Goal: Task Accomplishment & Management: Manage account settings

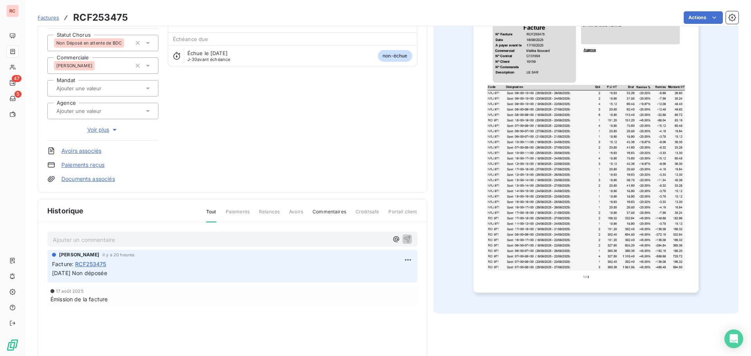
scroll to position [79, 0]
click at [93, 236] on p "Ajouter un commentaire ﻿" at bounding box center [221, 238] width 336 height 10
click at [102, 241] on p "Ajouter un commentaire ﻿" at bounding box center [221, 238] width 336 height 10
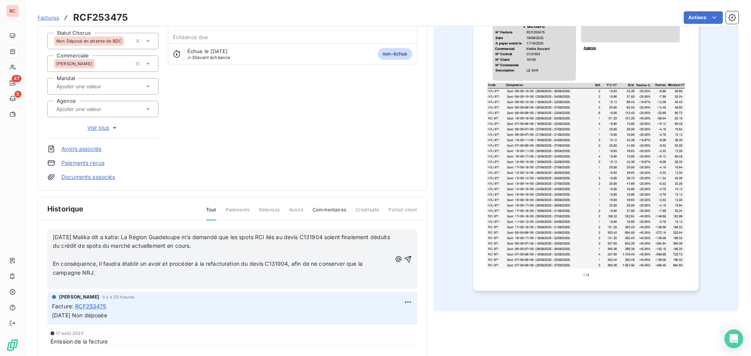
click at [73, 256] on p "﻿" at bounding box center [222, 255] width 339 height 9
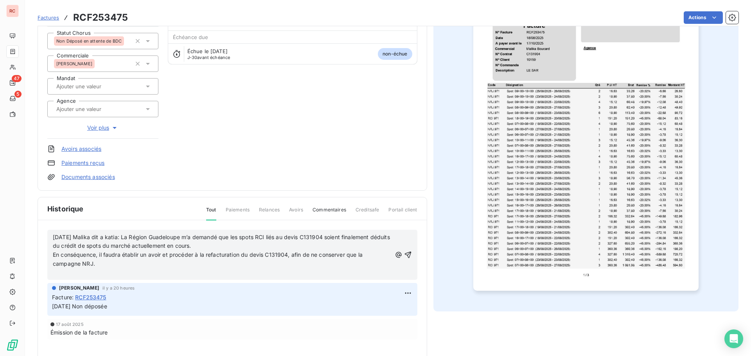
click at [53, 255] on span "En conséquence, il faudra établir un avoir et procéder à la refacturation du de…" at bounding box center [208, 259] width 311 height 16
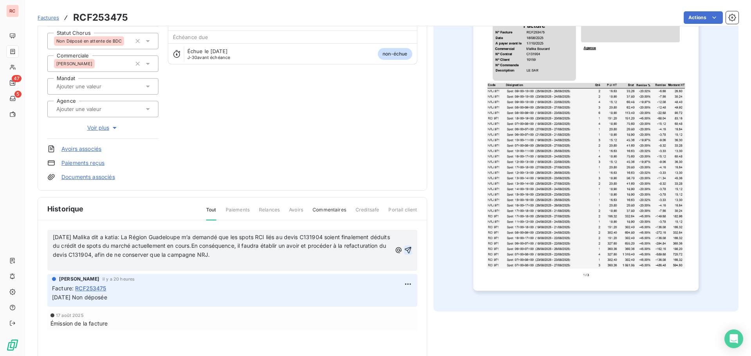
click at [407, 252] on icon "button" at bounding box center [408, 250] width 8 height 8
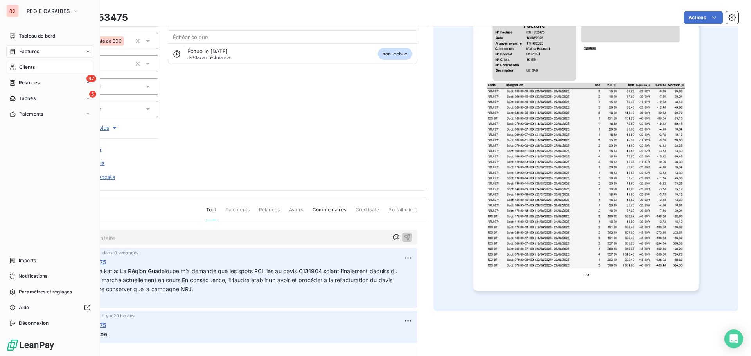
click at [23, 67] on span "Clients" at bounding box center [27, 67] width 16 height 7
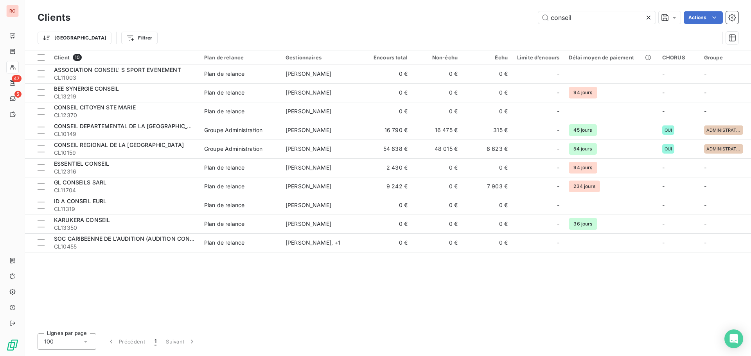
drag, startPoint x: 584, startPoint y: 16, endPoint x: 504, endPoint y: 11, distance: 80.7
click at [504, 11] on div "conseil Actions" at bounding box center [409, 17] width 659 height 13
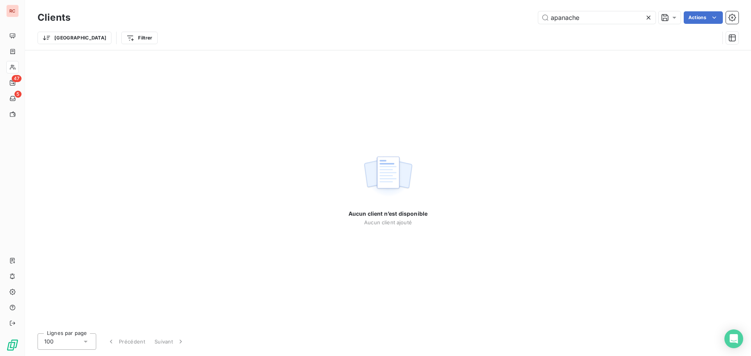
type input "apanache"
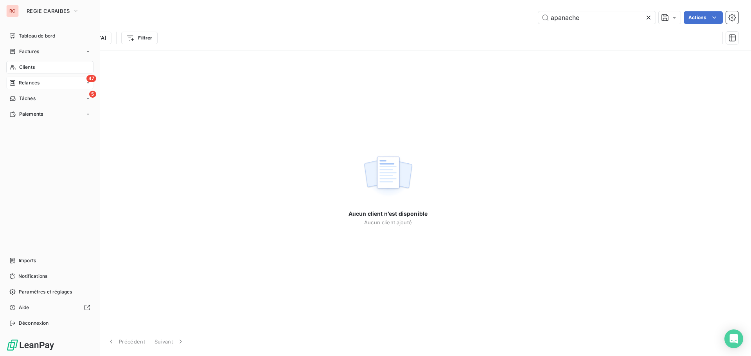
click at [30, 81] on span "Relances" at bounding box center [29, 82] width 21 height 7
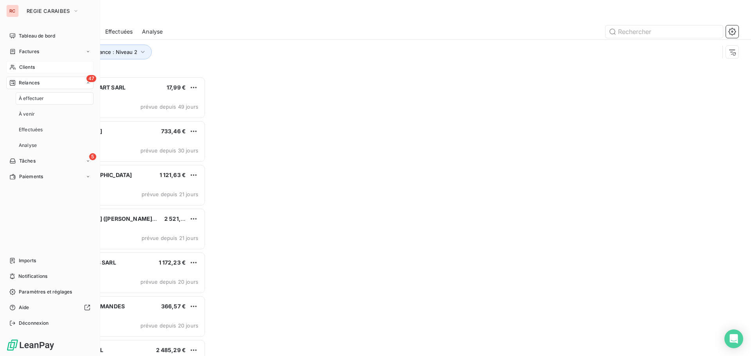
scroll to position [274, 162]
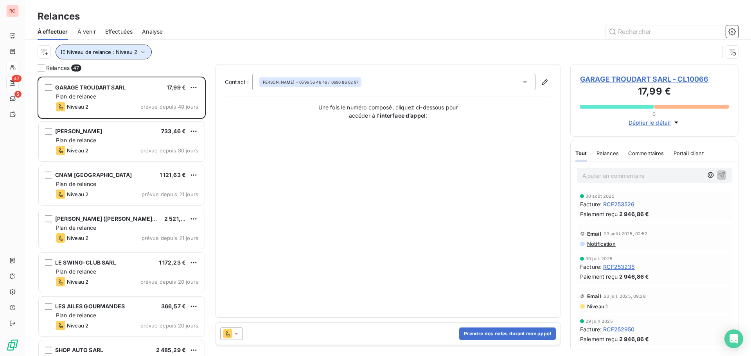
click at [146, 46] on button "Niveau de relance : Niveau 2" at bounding box center [104, 52] width 96 height 15
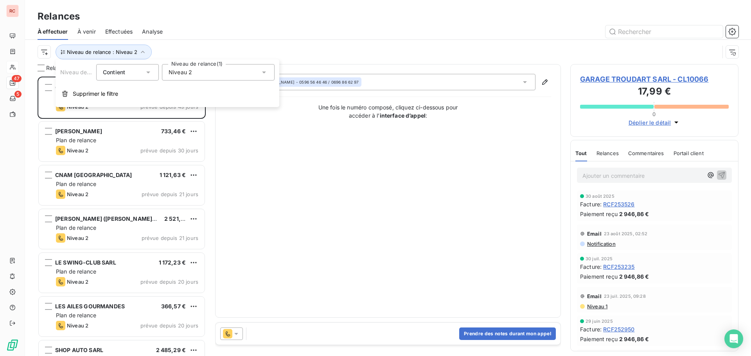
click at [213, 66] on div "Niveau 2" at bounding box center [218, 72] width 113 height 16
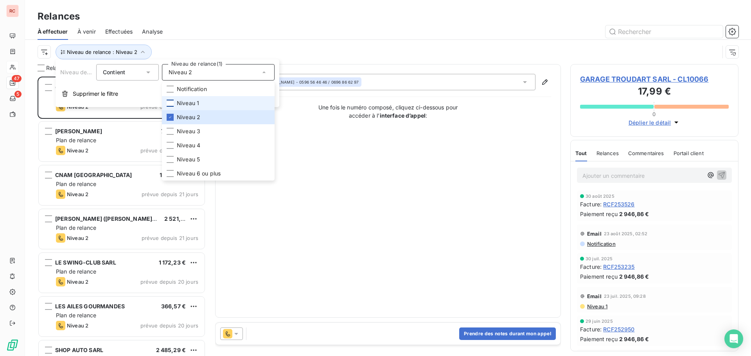
click at [170, 100] on div at bounding box center [170, 103] width 7 height 7
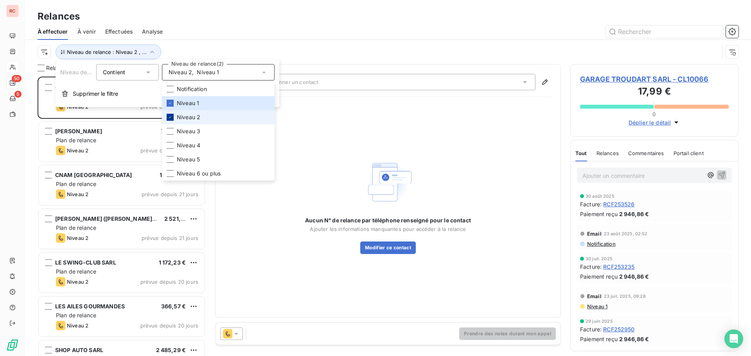
click at [173, 117] on div at bounding box center [170, 117] width 7 height 7
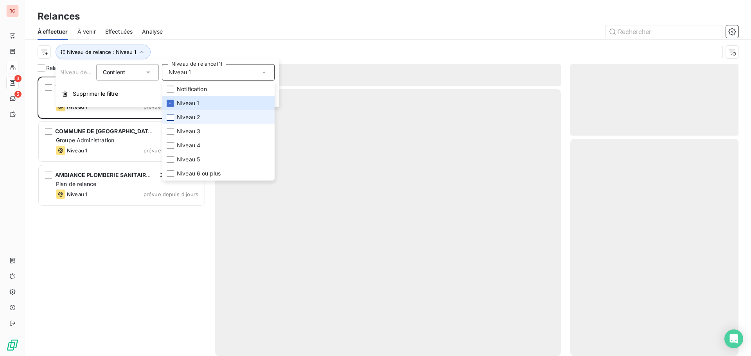
scroll to position [274, 162]
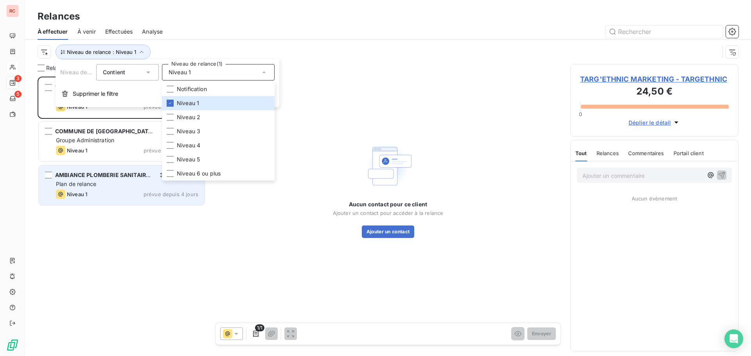
click at [131, 191] on div "Niveau 1 prévue depuis 4 jours" at bounding box center [127, 194] width 142 height 9
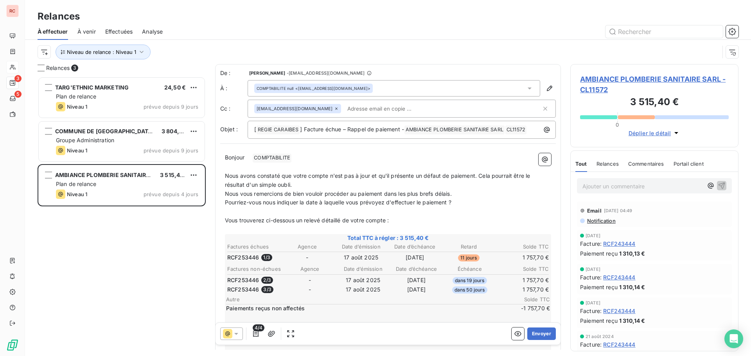
click at [599, 180] on div "Ajouter un commentaire ﻿" at bounding box center [654, 185] width 155 height 15
click at [597, 83] on span "AMBIANCE PLOMBERIE SANITAIRE SARL - CL11572" at bounding box center [654, 84] width 149 height 21
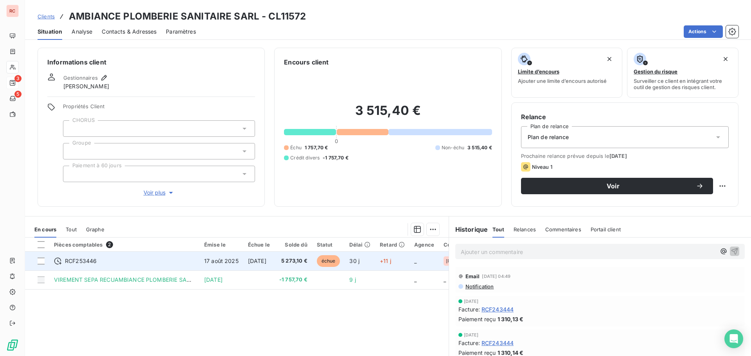
click at [94, 261] on span "RCF253446" at bounding box center [81, 261] width 32 height 8
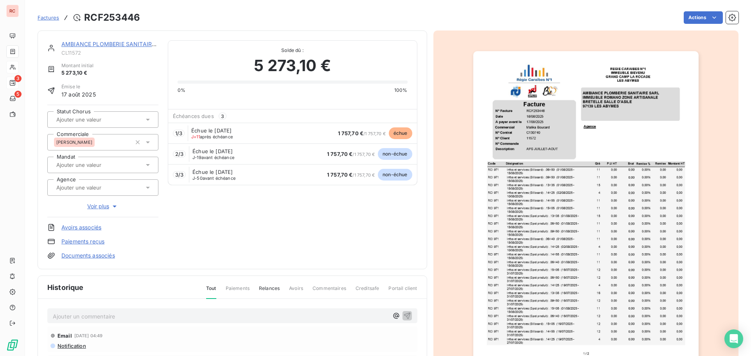
click at [115, 44] on link "AMBIANCE PLOMBERIE SANITAIRE SARL" at bounding box center [115, 44] width 109 height 7
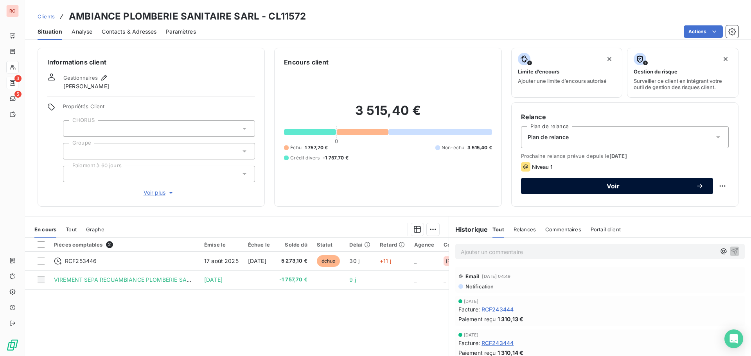
click at [608, 189] on span "Voir" at bounding box center [612, 186] width 165 height 6
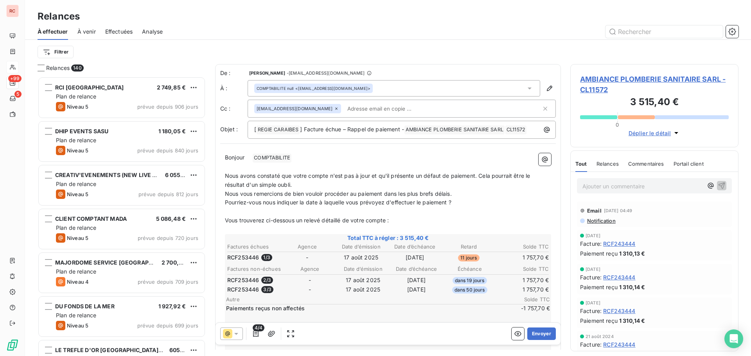
scroll to position [274, 162]
click at [530, 10] on div "Relances" at bounding box center [388, 16] width 726 height 14
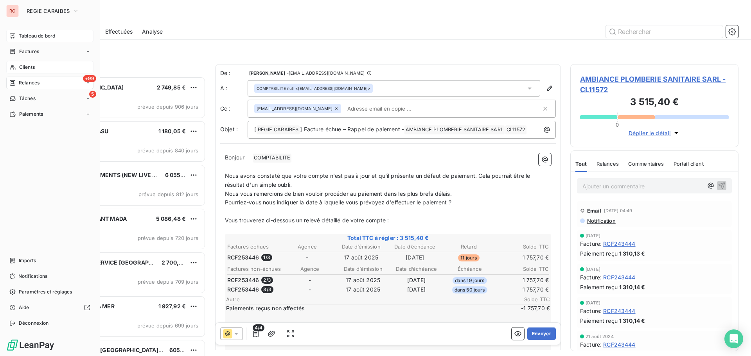
click at [34, 35] on span "Tableau de bord" at bounding box center [37, 35] width 36 height 7
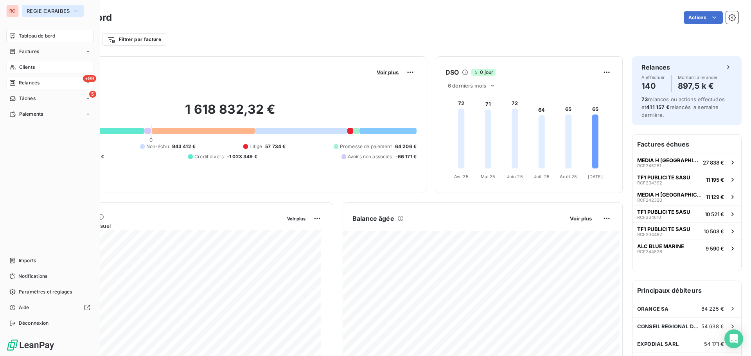
click at [32, 14] on span "REGIE CARAIBES" at bounding box center [48, 11] width 43 height 6
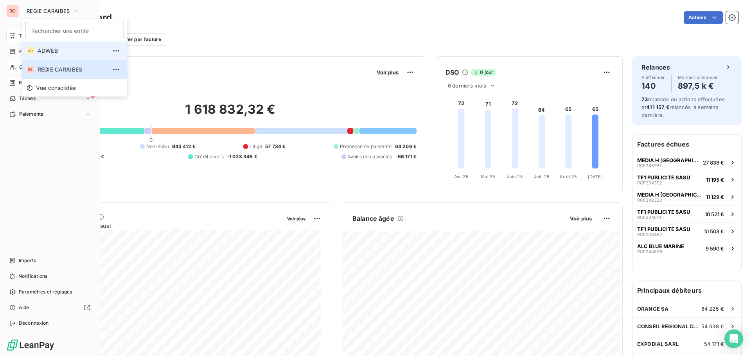
click at [51, 54] on span "ADWEB" at bounding box center [72, 51] width 69 height 8
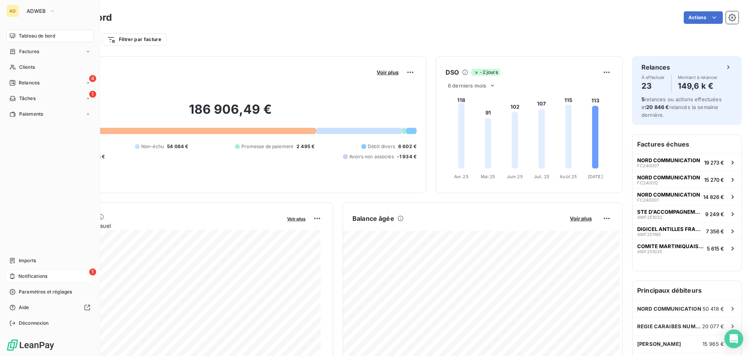
click at [22, 278] on span "Notifications" at bounding box center [32, 276] width 29 height 7
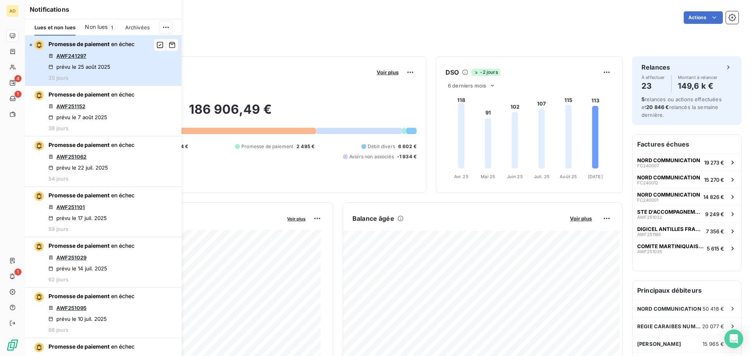
click at [107, 49] on div "Promesse de paiement en échec AWF241297 prévu le 25 août 2025 20 jours" at bounding box center [91, 60] width 86 height 41
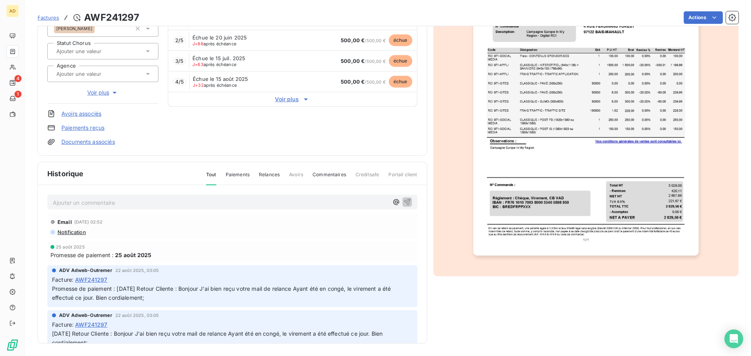
scroll to position [36, 0]
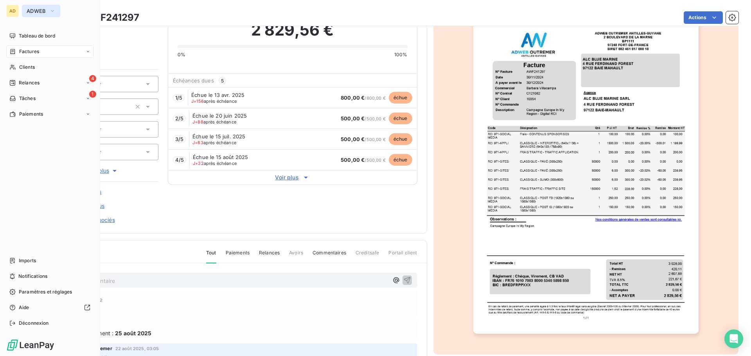
click at [43, 13] on span "ADWEB" at bounding box center [37, 11] width 20 height 6
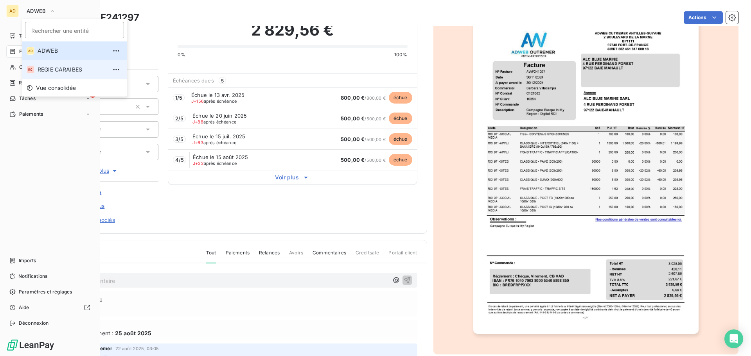
click at [59, 68] on span "REGIE CARAIBES" at bounding box center [72, 70] width 69 height 8
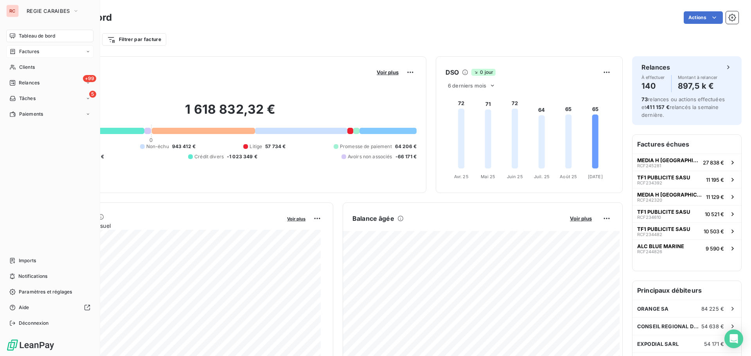
click at [47, 53] on div "Factures" at bounding box center [49, 51] width 87 height 13
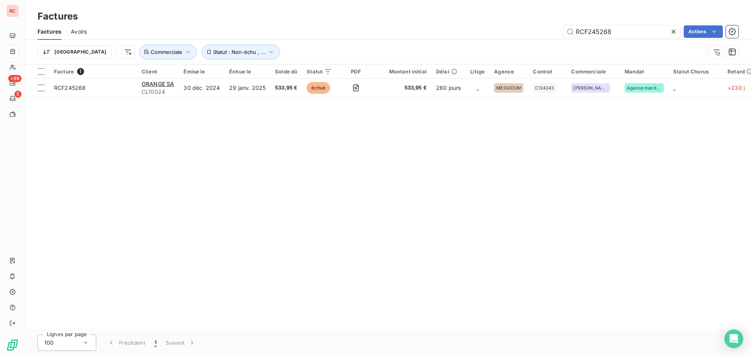
click at [672, 33] on icon at bounding box center [673, 32] width 8 height 8
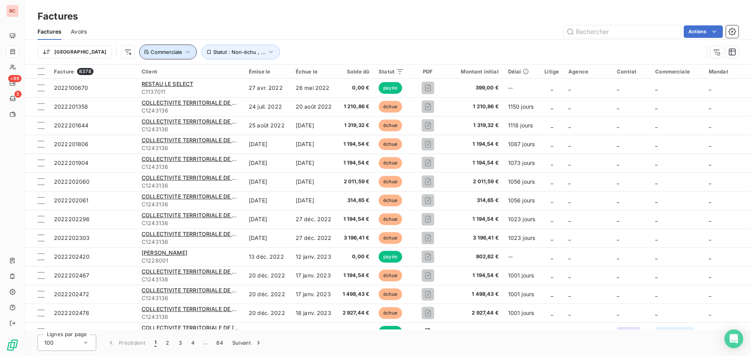
click at [184, 50] on icon "button" at bounding box center [188, 52] width 8 height 8
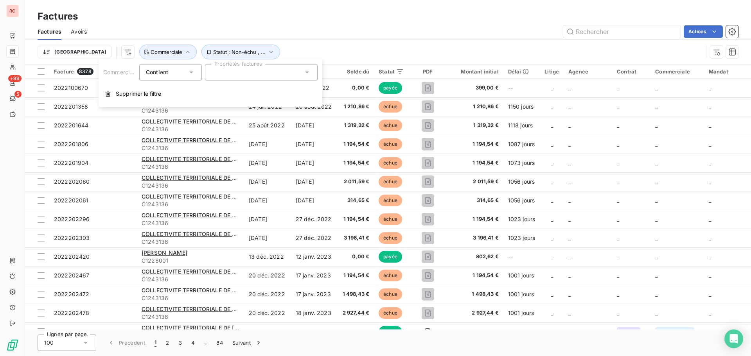
click at [243, 68] on div at bounding box center [261, 72] width 113 height 16
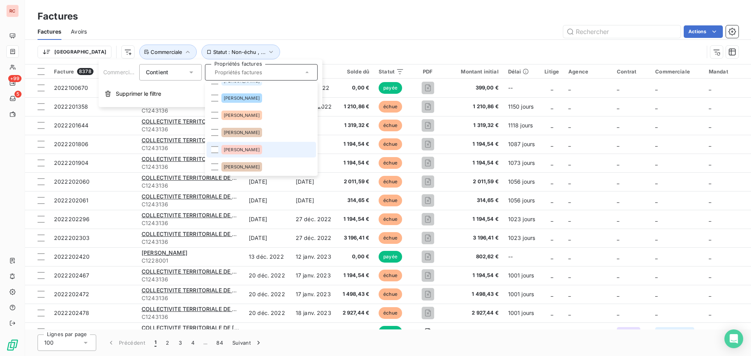
scroll to position [149, 0]
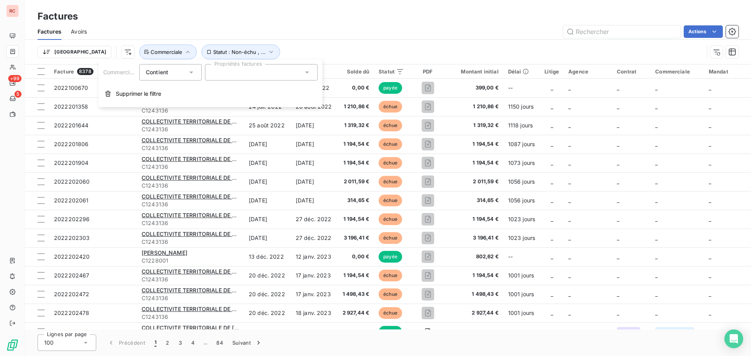
click at [214, 71] on input "text" at bounding box center [215, 72] width 6 height 7
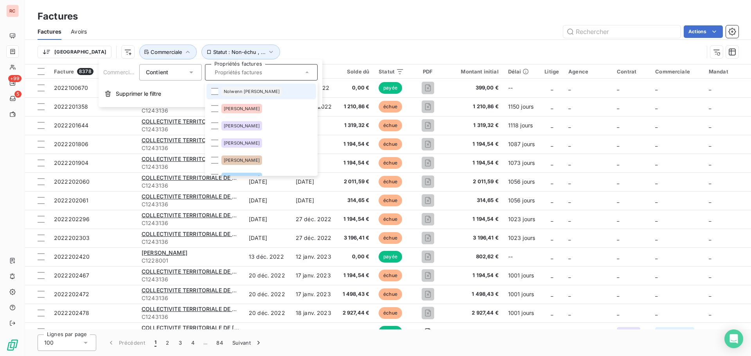
click at [288, 25] on div "Actions" at bounding box center [417, 31] width 642 height 13
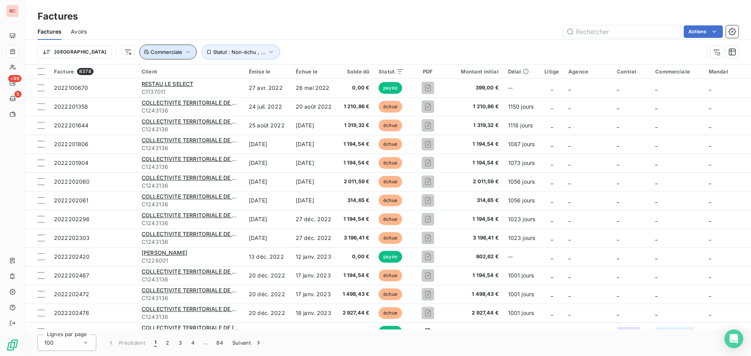
click at [151, 53] on span "Commerciale" at bounding box center [167, 52] width 32 height 6
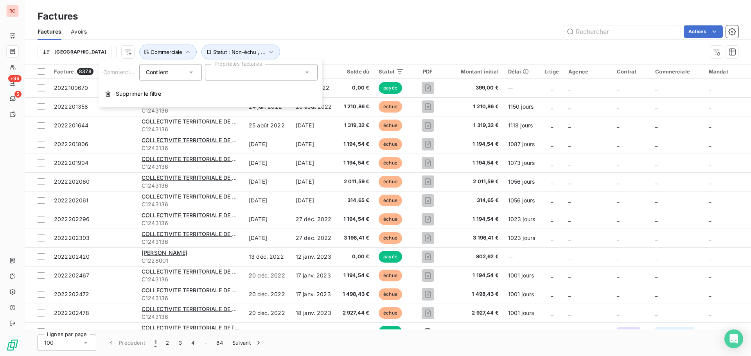
click at [216, 71] on input "text" at bounding box center [215, 72] width 6 height 7
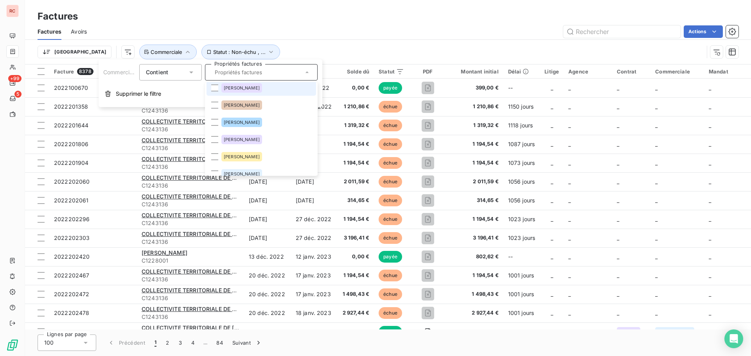
scroll to position [117, 0]
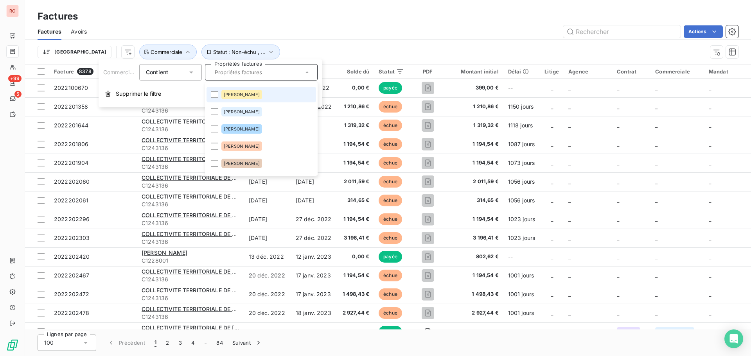
click at [248, 93] on span "[PERSON_NAME]" at bounding box center [242, 94] width 36 height 5
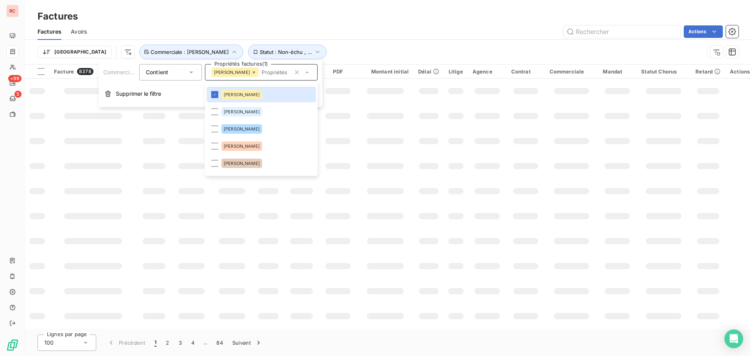
click at [441, 40] on div "Trier Statut : Non-échu , ... Commerciale : [PERSON_NAME]" at bounding box center [388, 52] width 701 height 24
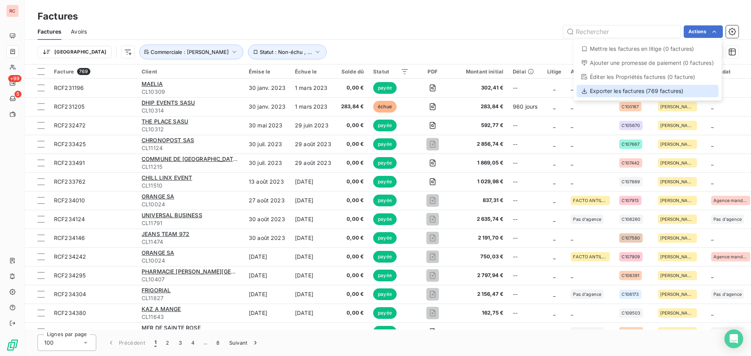
click at [619, 93] on div "Exporter les factures (769 factures)" at bounding box center [647, 91] width 142 height 13
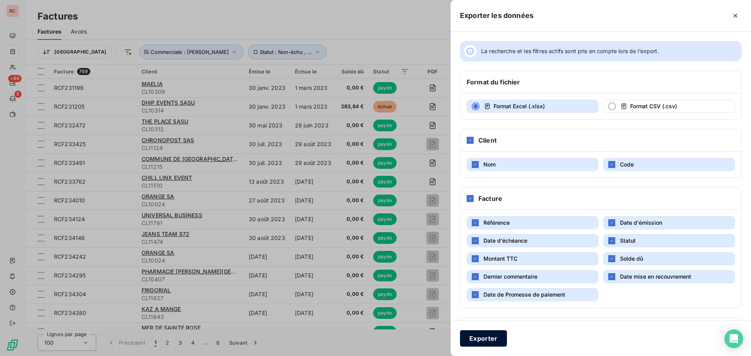
click at [488, 335] on button "Exporter" at bounding box center [483, 338] width 47 height 16
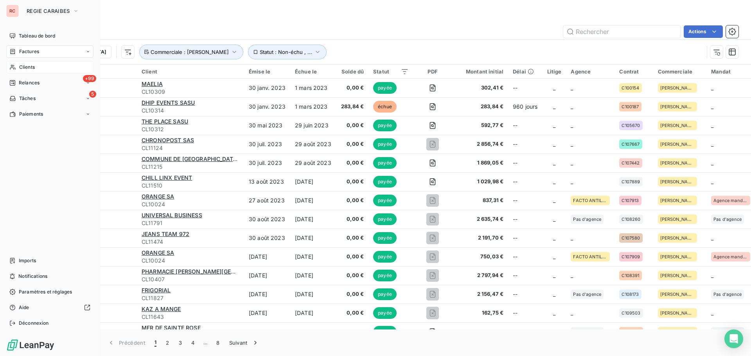
click at [23, 68] on span "Clients" at bounding box center [27, 67] width 16 height 7
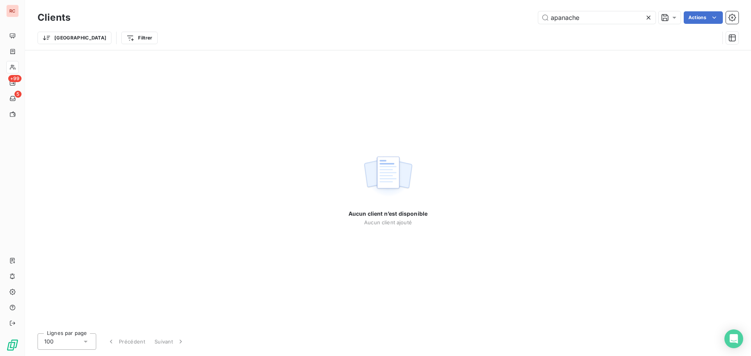
drag, startPoint x: 596, startPoint y: 19, endPoint x: 515, endPoint y: 23, distance: 81.4
click at [515, 23] on div "apanache Actions" at bounding box center [409, 17] width 659 height 13
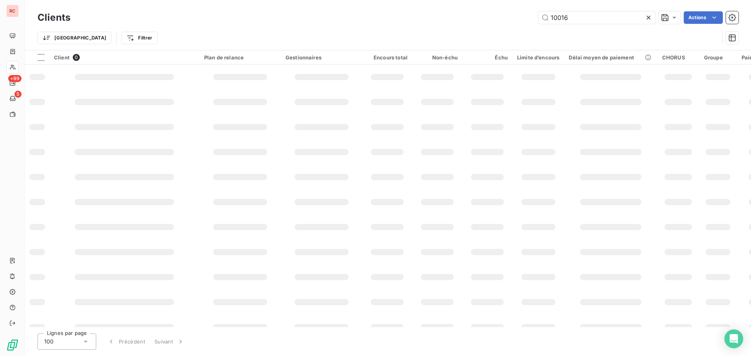
type input "10016"
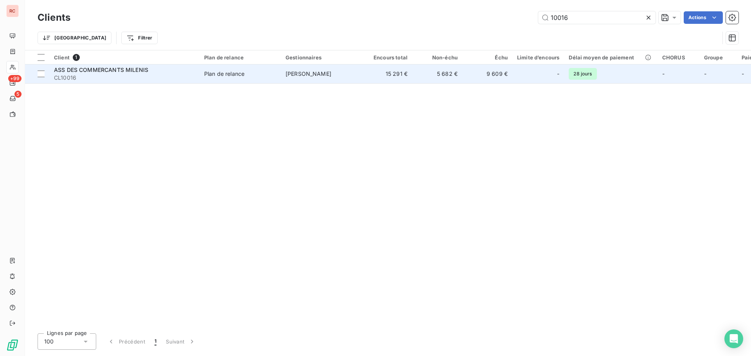
click at [325, 82] on td "[PERSON_NAME]" at bounding box center [321, 74] width 81 height 19
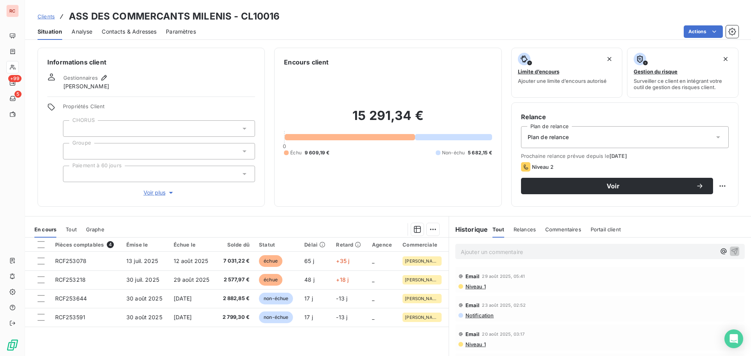
click at [478, 287] on span "Niveau 1" at bounding box center [475, 286] width 21 height 6
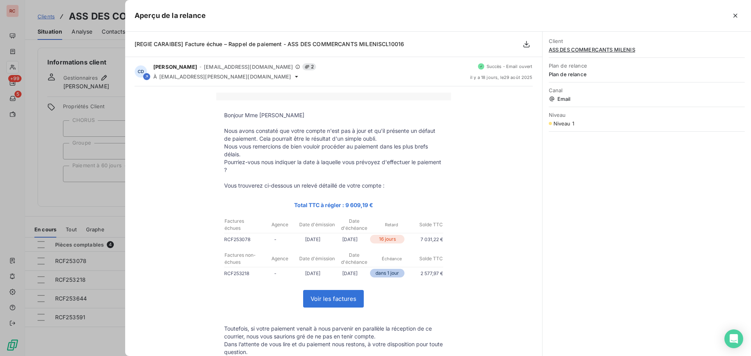
click at [478, 287] on div "Bonjour Mme [PERSON_NAME] Nous avons constaté que votre compte n'est pas à jour…" at bounding box center [334, 269] width 398 height 353
click at [107, 341] on div at bounding box center [375, 178] width 751 height 356
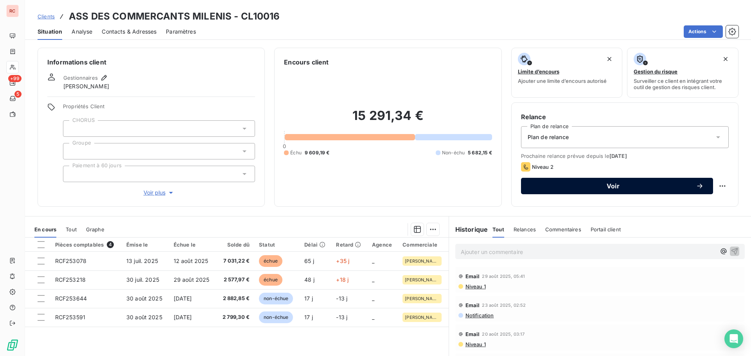
click at [630, 188] on span "Voir" at bounding box center [612, 186] width 165 height 6
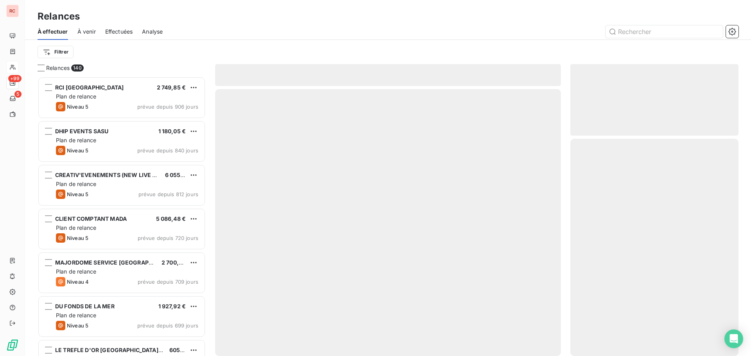
scroll to position [274, 162]
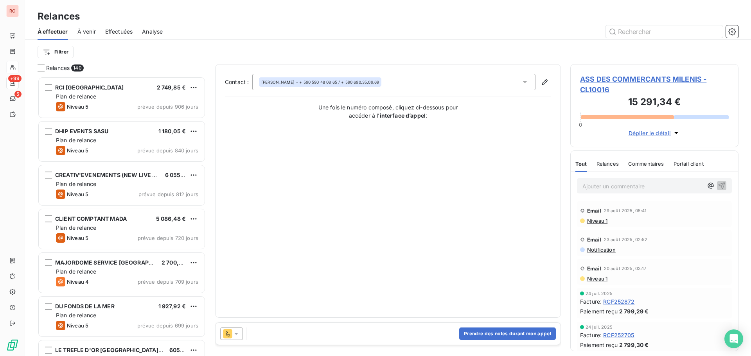
click at [237, 336] on icon at bounding box center [236, 334] width 8 height 8
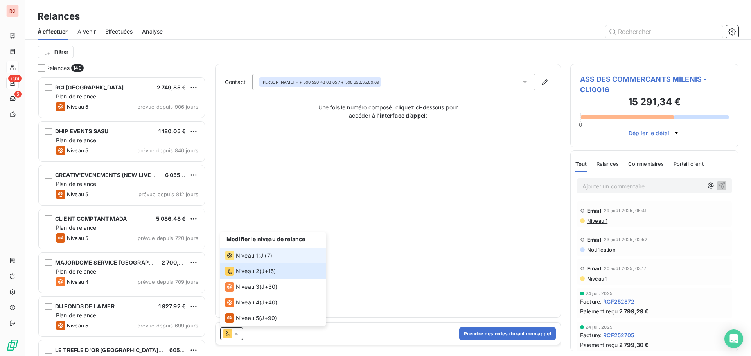
click at [251, 258] on span "Niveau 1" at bounding box center [247, 256] width 22 height 8
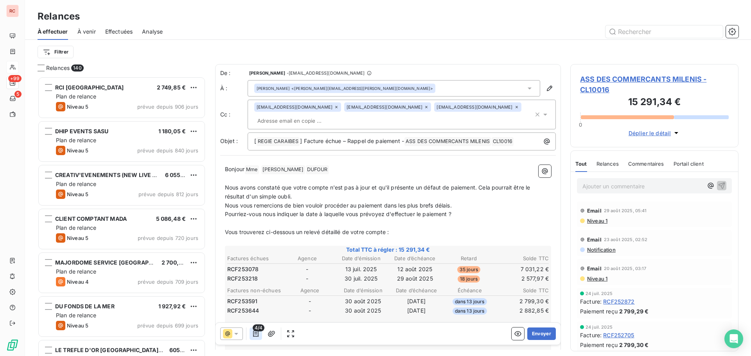
click at [257, 332] on icon "button" at bounding box center [256, 334] width 8 height 8
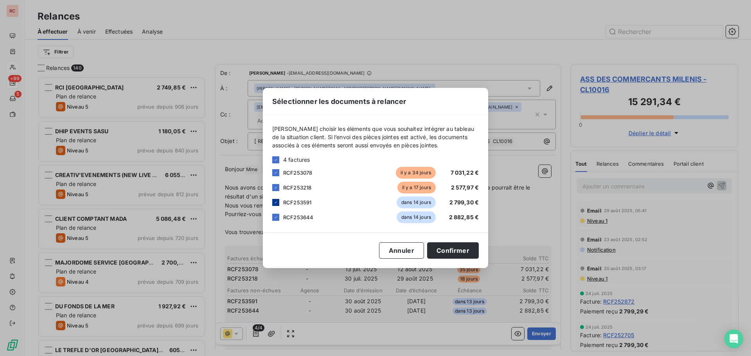
click at [276, 205] on icon at bounding box center [275, 202] width 5 height 5
click at [276, 217] on icon at bounding box center [276, 218] width 2 height 2
click at [451, 248] on button "Confirmer" at bounding box center [453, 250] width 52 height 16
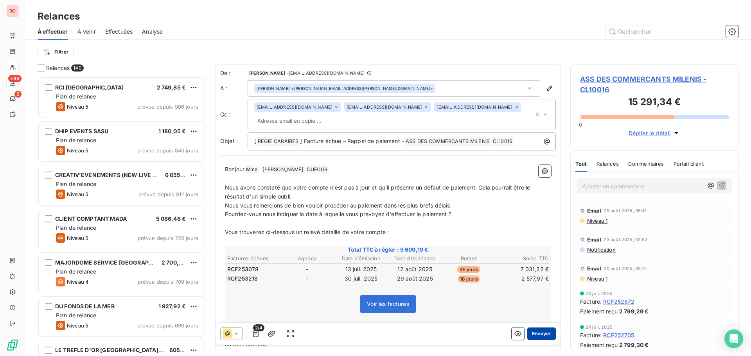
click at [535, 333] on button "Envoyer" at bounding box center [541, 334] width 29 height 13
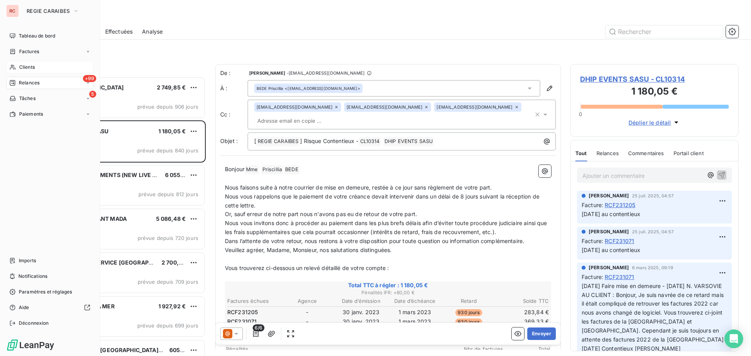
click at [25, 66] on span "Clients" at bounding box center [27, 67] width 16 height 7
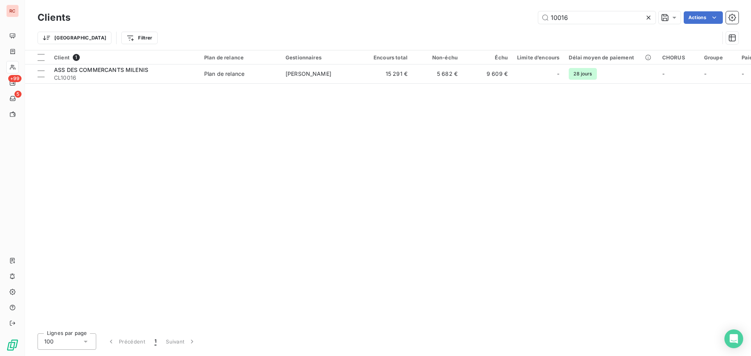
drag, startPoint x: 577, startPoint y: 21, endPoint x: 504, endPoint y: 22, distance: 73.1
click at [504, 22] on div "10016 Actions" at bounding box center [409, 17] width 659 height 13
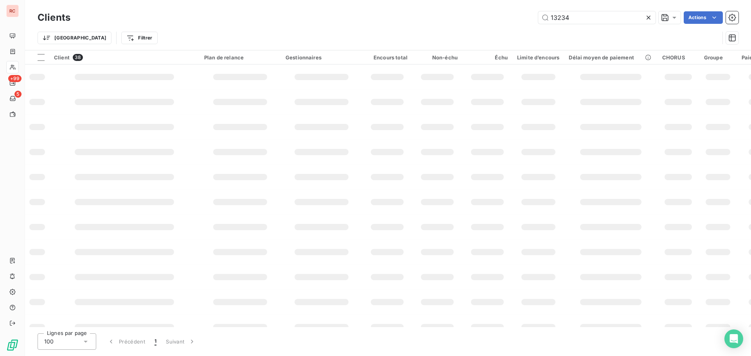
type input "13234"
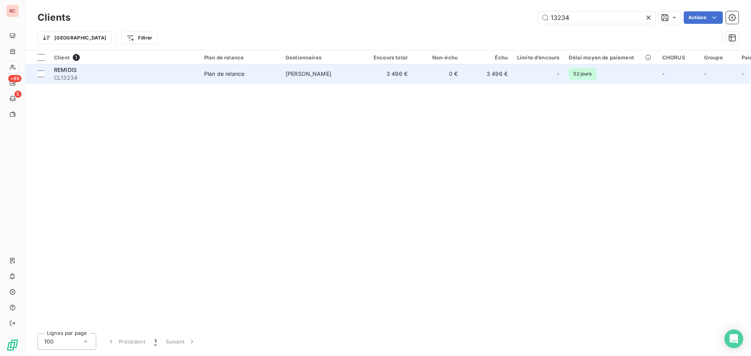
click at [326, 79] on td "[PERSON_NAME]" at bounding box center [321, 74] width 81 height 19
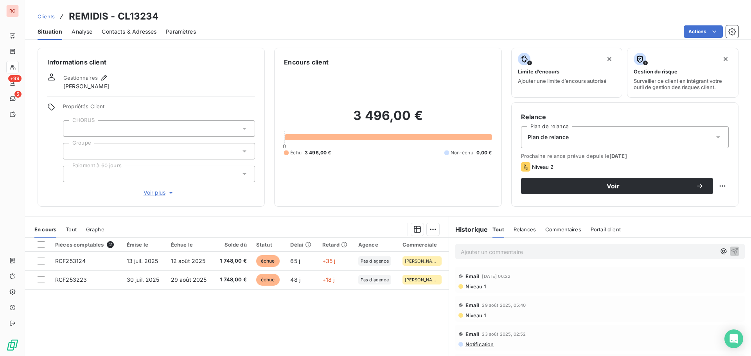
click at [478, 288] on span "Niveau 1" at bounding box center [475, 286] width 21 height 6
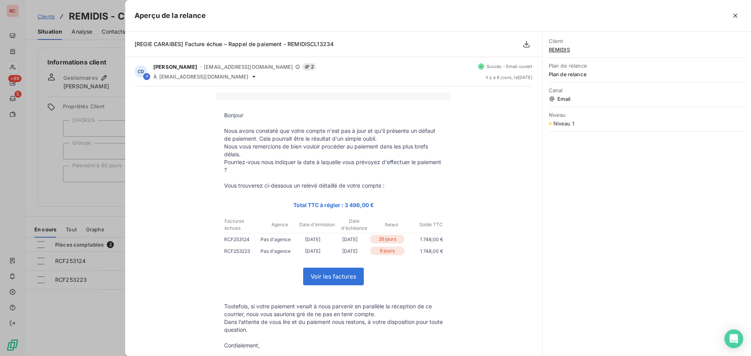
click at [93, 302] on div at bounding box center [375, 178] width 751 height 356
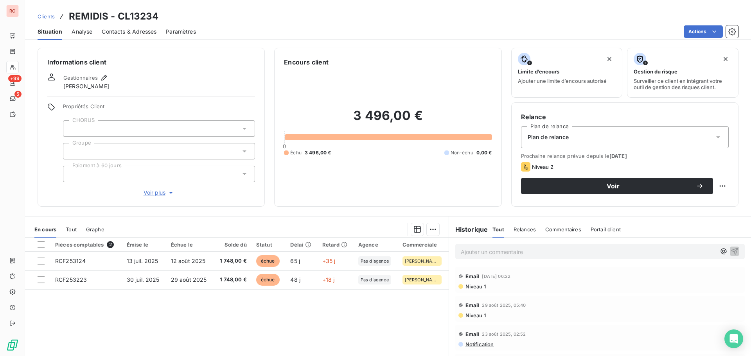
click at [120, 35] on span "Contacts & Adresses" at bounding box center [129, 32] width 55 height 8
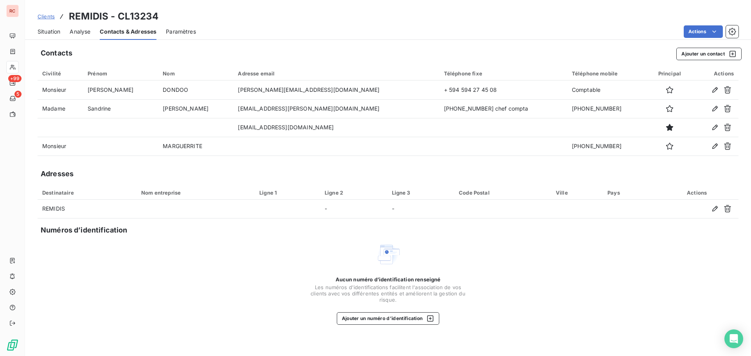
click at [211, 266] on div "Aucun numéro d’identification renseigné Les numéros d'identifications faciliten…" at bounding box center [388, 283] width 701 height 83
